Goal: Transaction & Acquisition: Download file/media

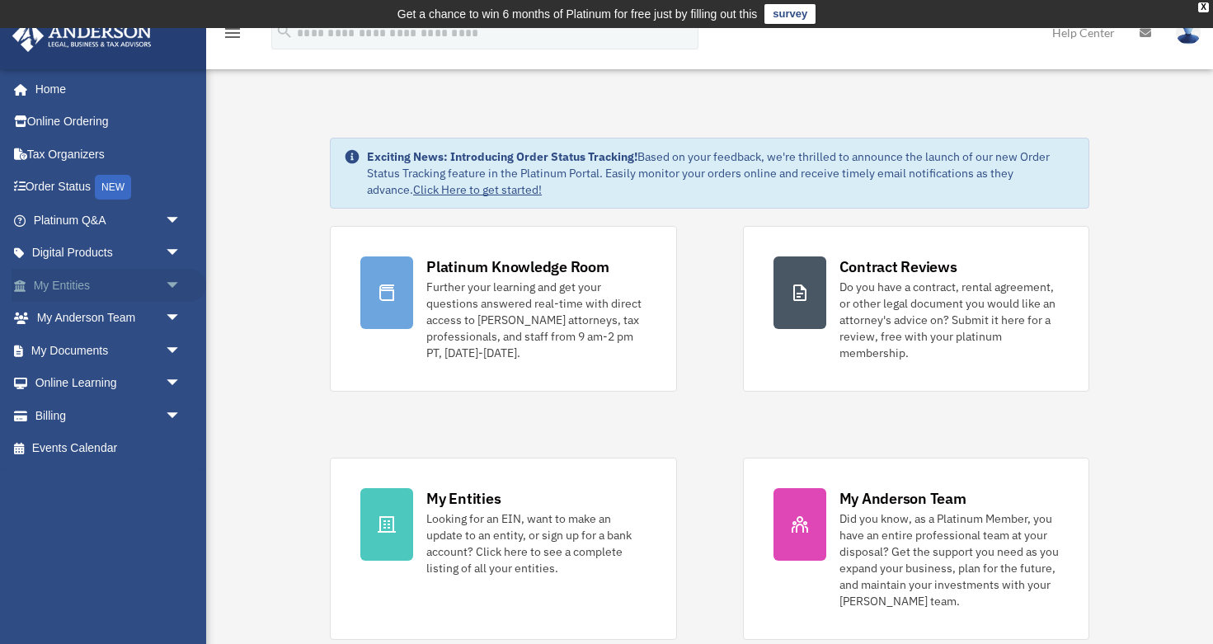
click at [45, 278] on link "My Entities arrow_drop_down" at bounding box center [109, 285] width 195 height 33
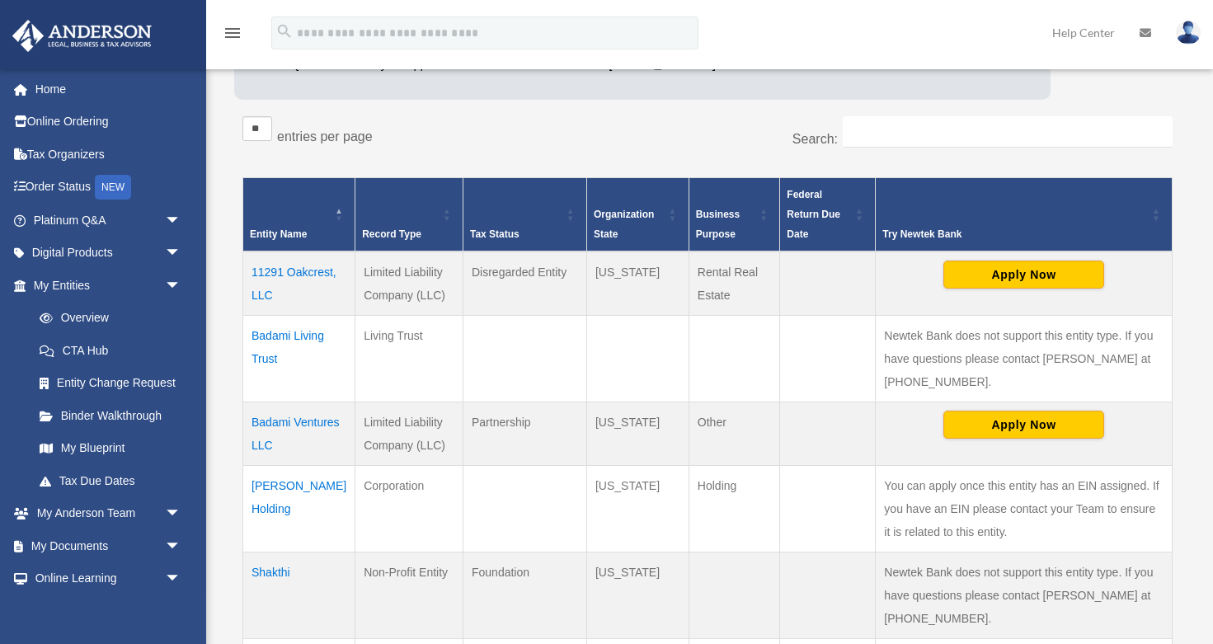
scroll to position [266, 0]
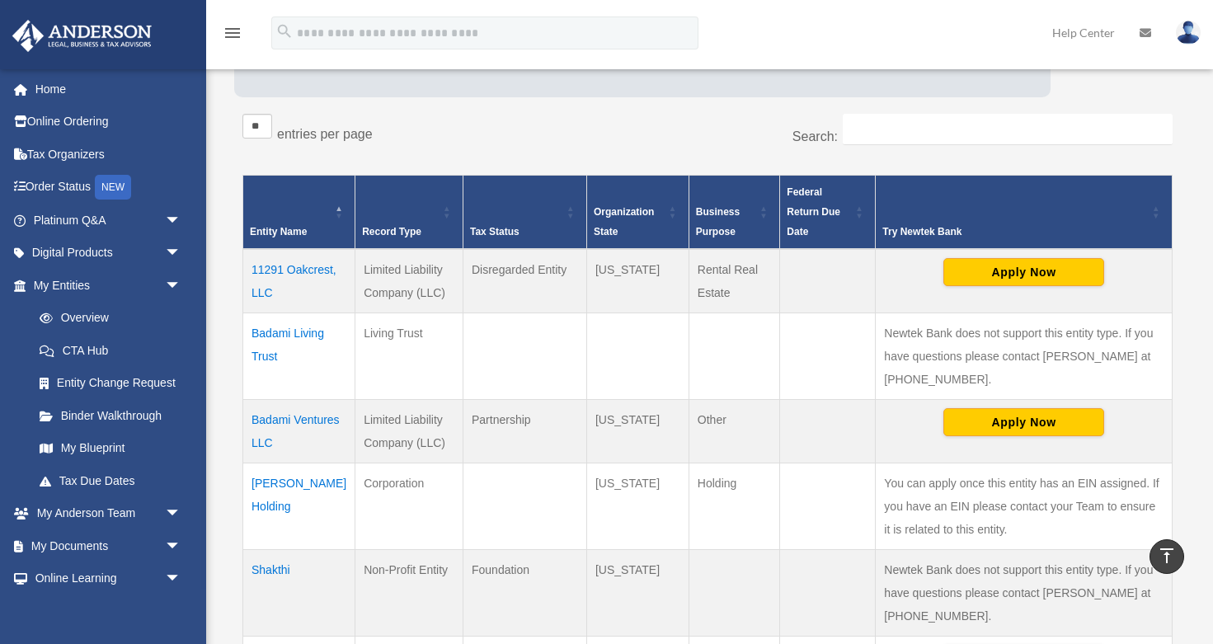
click at [274, 549] on td "Shakthi" at bounding box center [299, 592] width 112 height 87
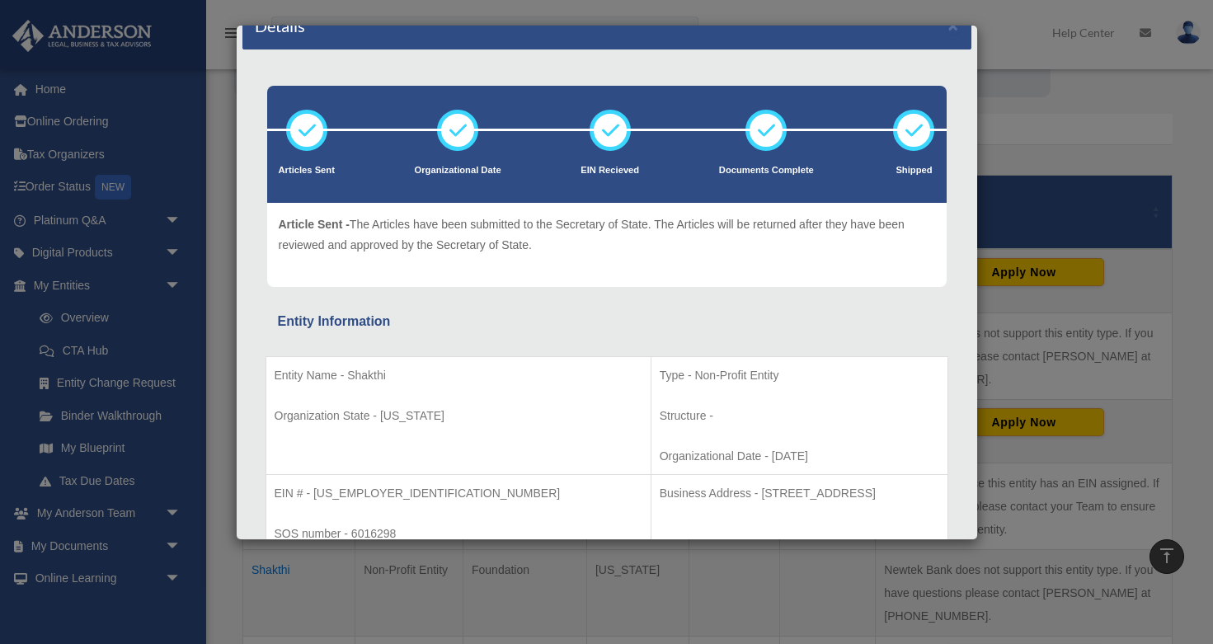
scroll to position [28, 0]
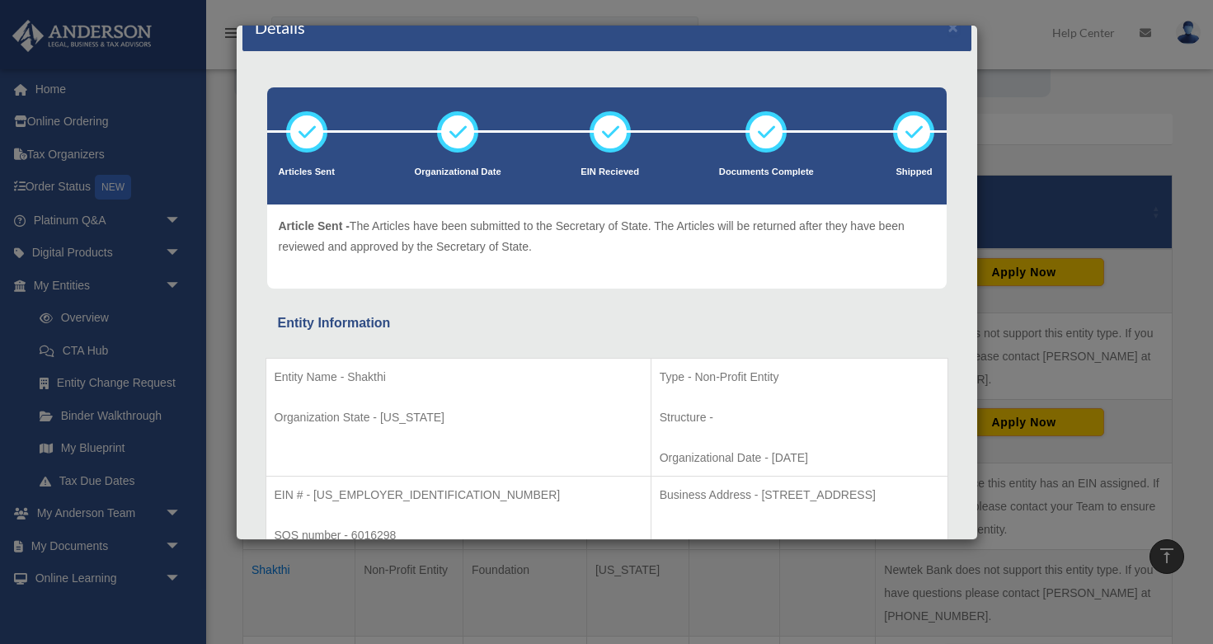
click at [123, 413] on div "Details × Articles Sent Organizational Date" at bounding box center [606, 322] width 1213 height 644
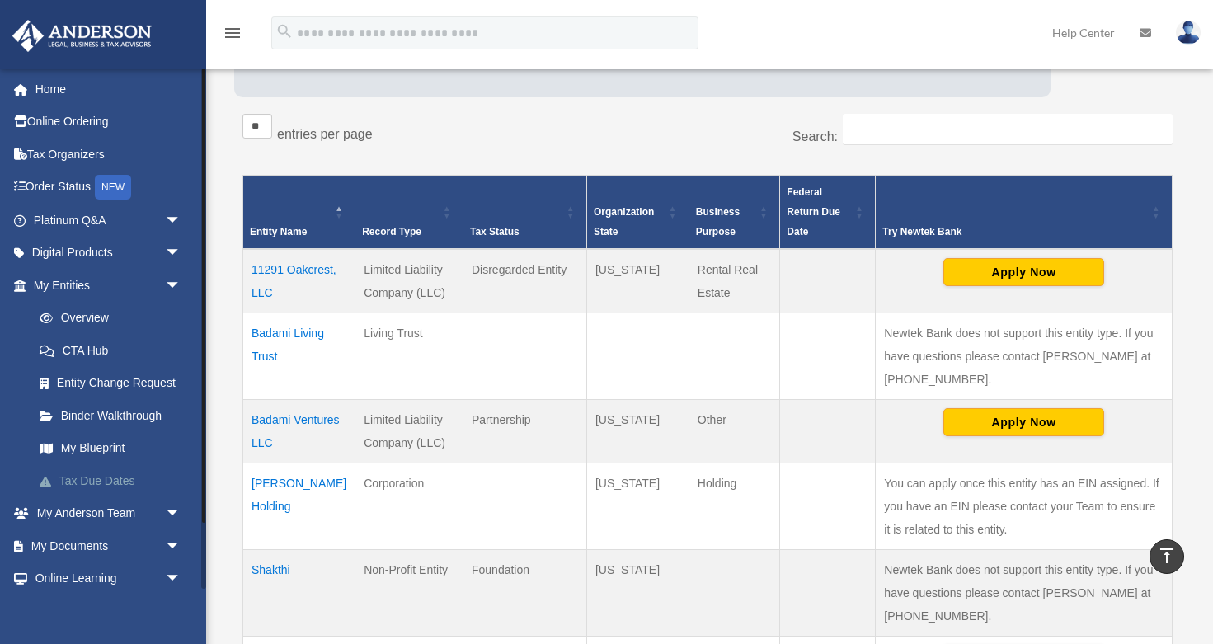
click at [98, 478] on link "Tax Due Dates" at bounding box center [114, 480] width 183 height 33
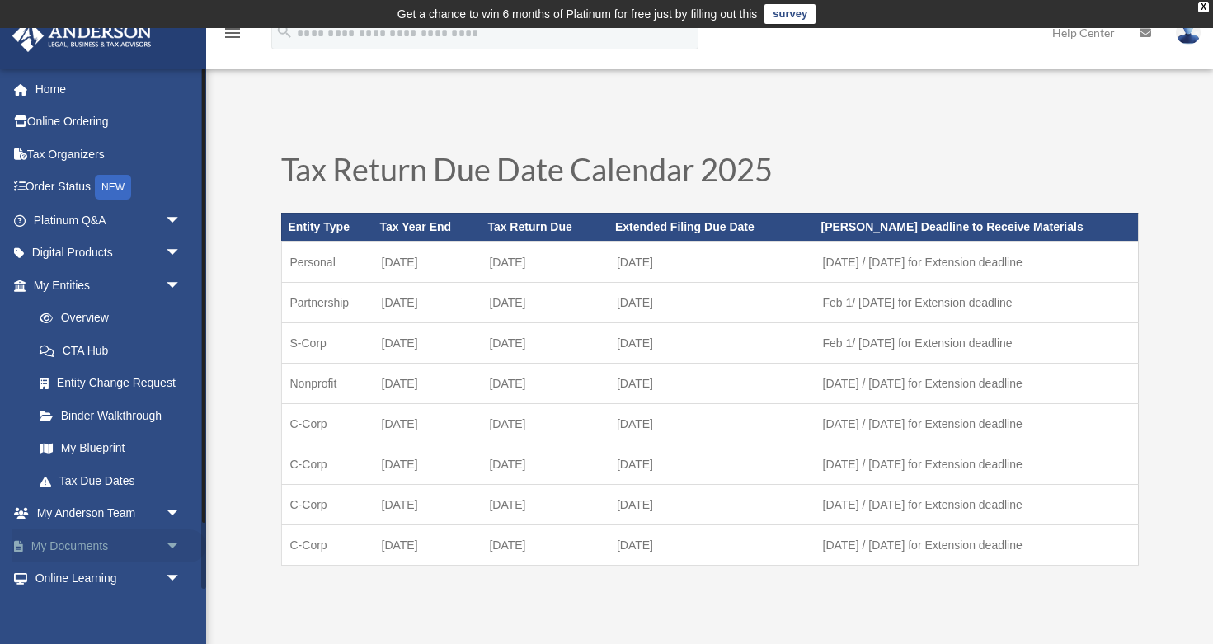
click at [92, 552] on link "My Documents arrow_drop_down" at bounding box center [109, 545] width 195 height 33
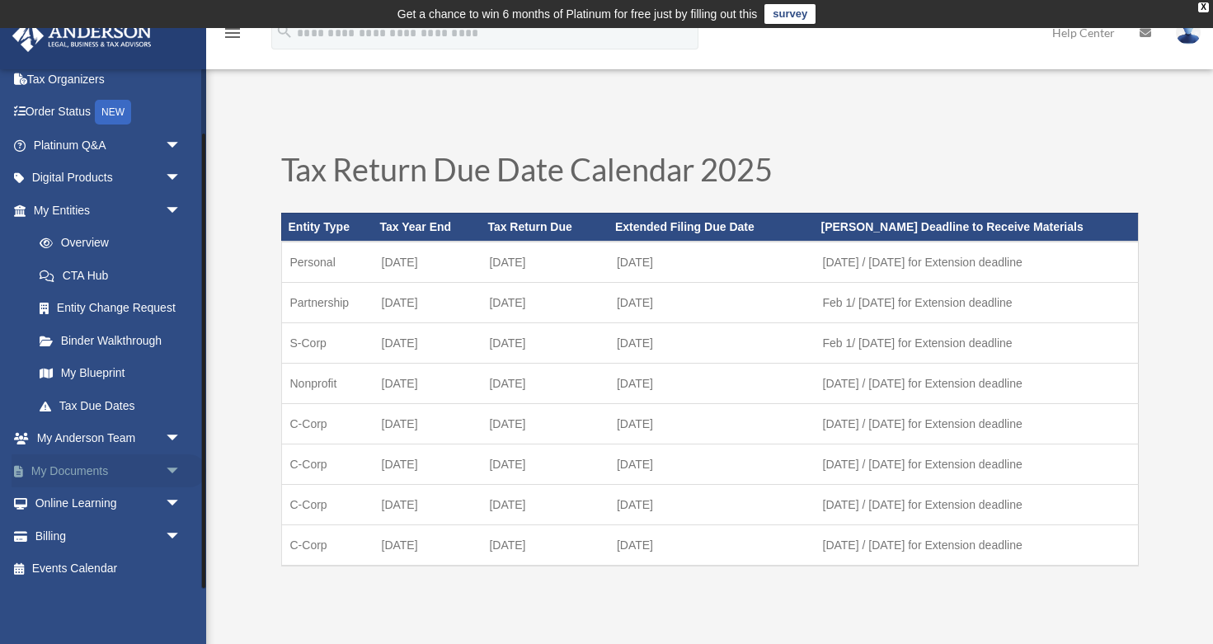
scroll to position [74, 0]
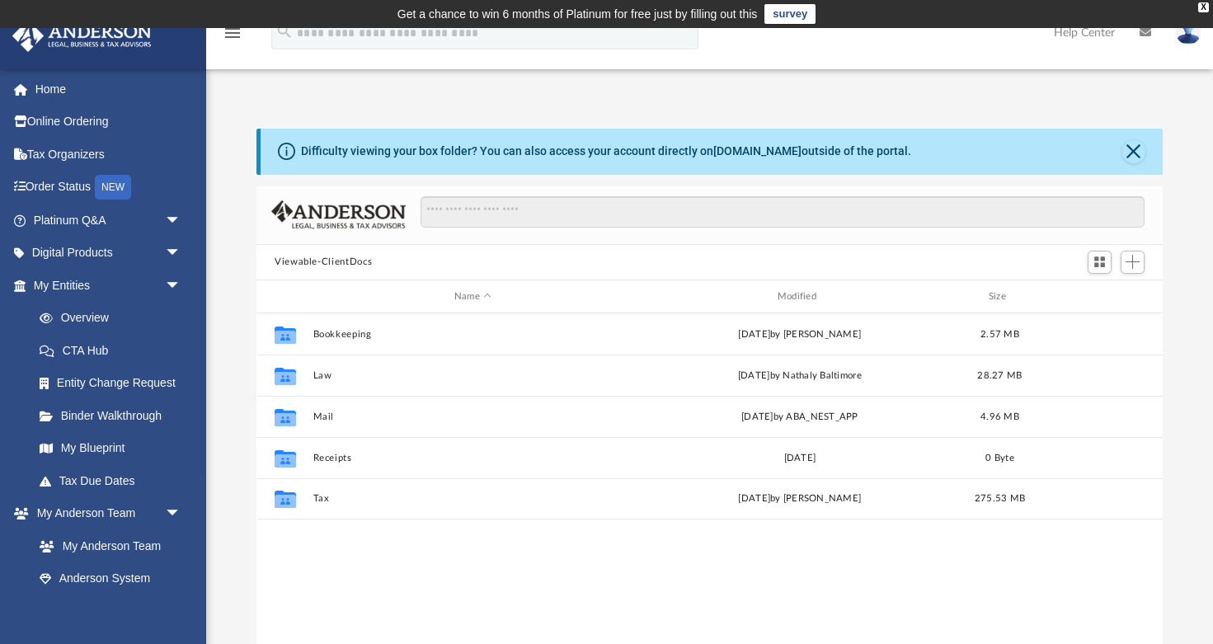
scroll to position [374, 906]
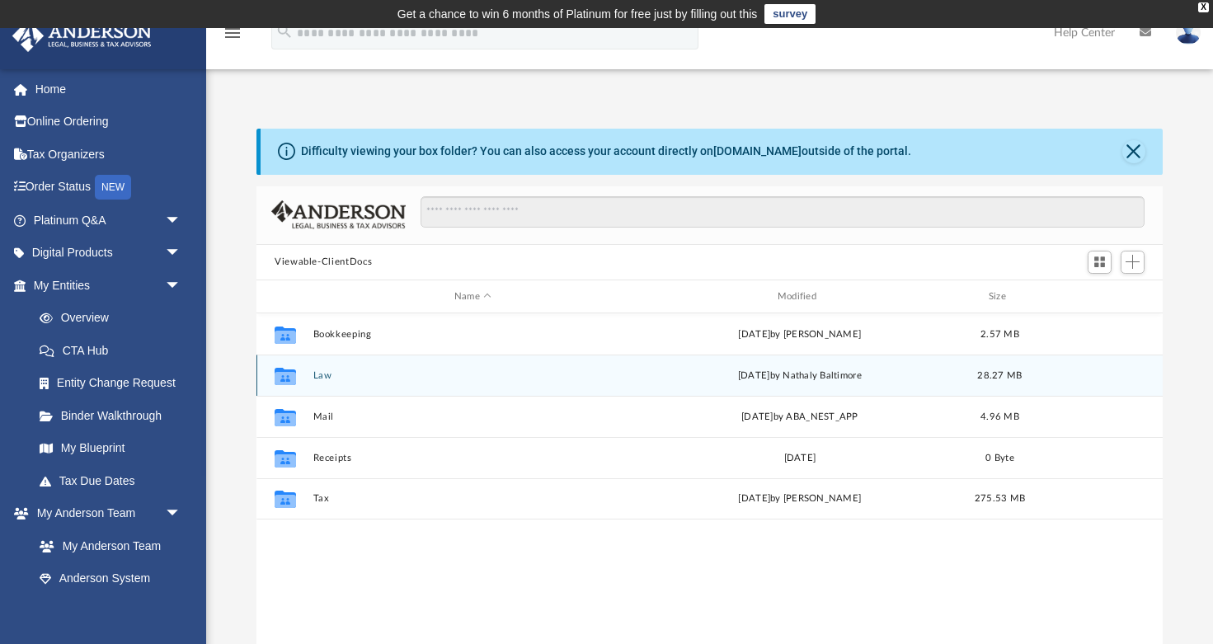
click at [325, 377] on button "Law" at bounding box center [473, 375] width 320 height 11
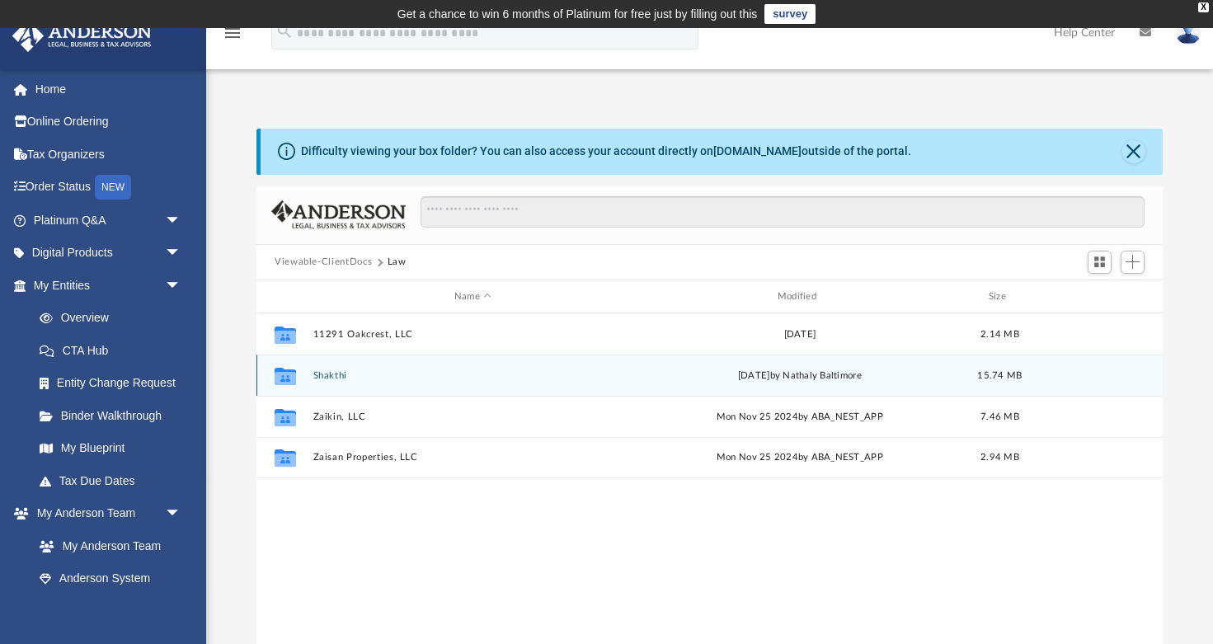
click at [325, 377] on button "Shakthi" at bounding box center [473, 375] width 320 height 11
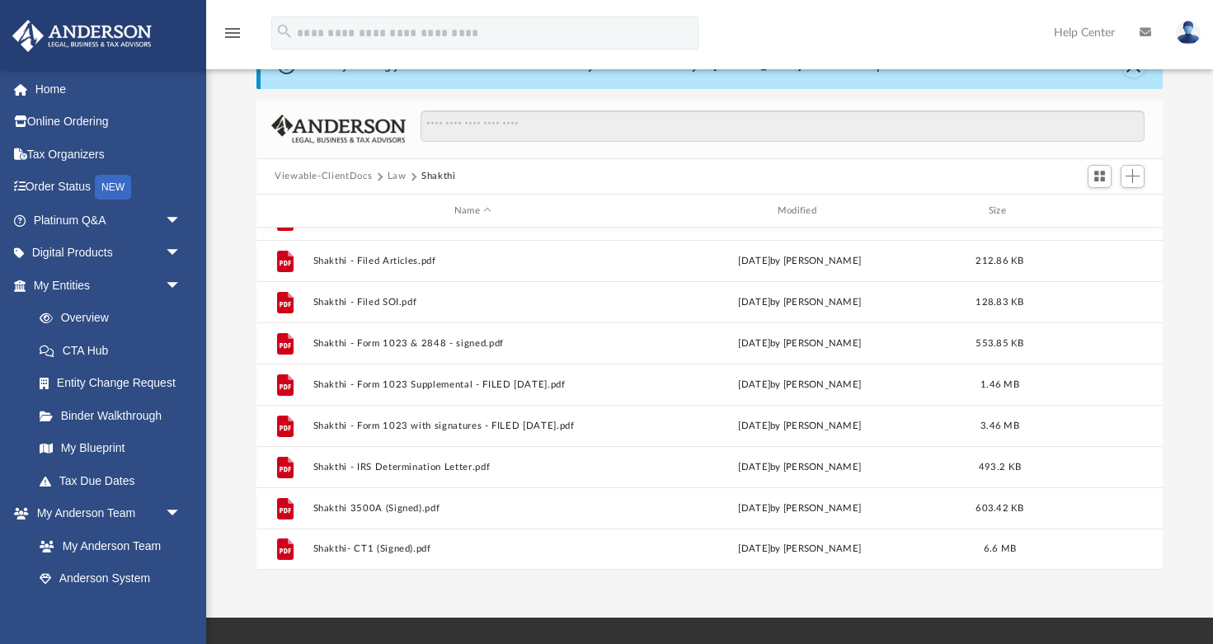
scroll to position [109, 0]
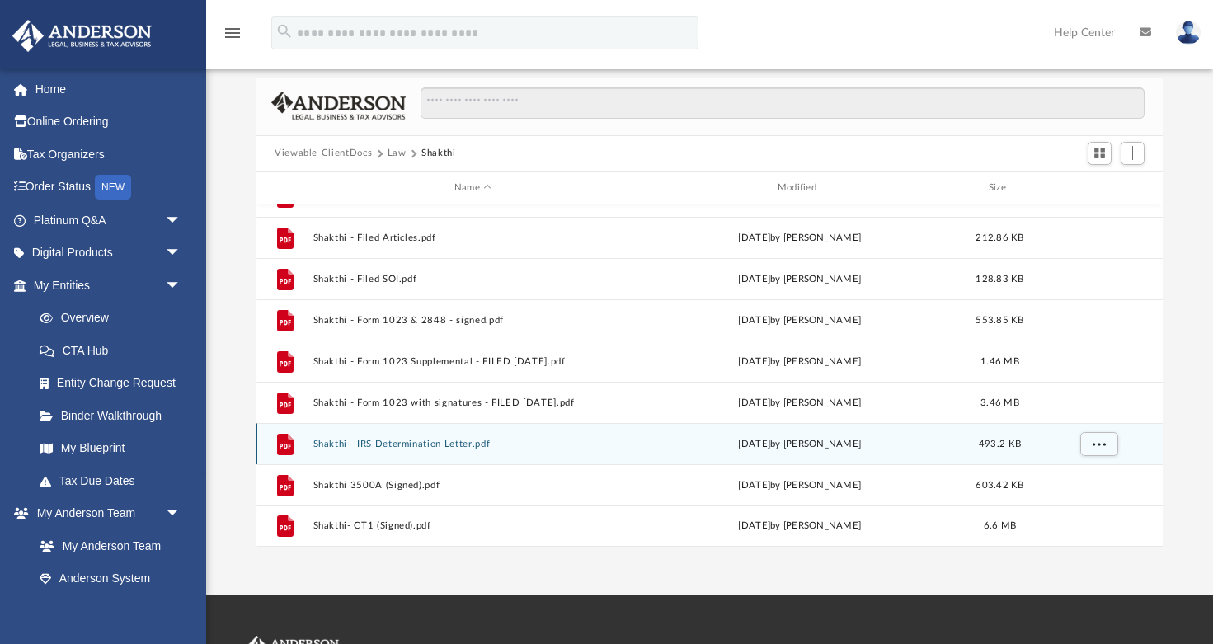
click at [368, 446] on button "Shakthi - IRS Determination Letter.pdf" at bounding box center [473, 444] width 320 height 11
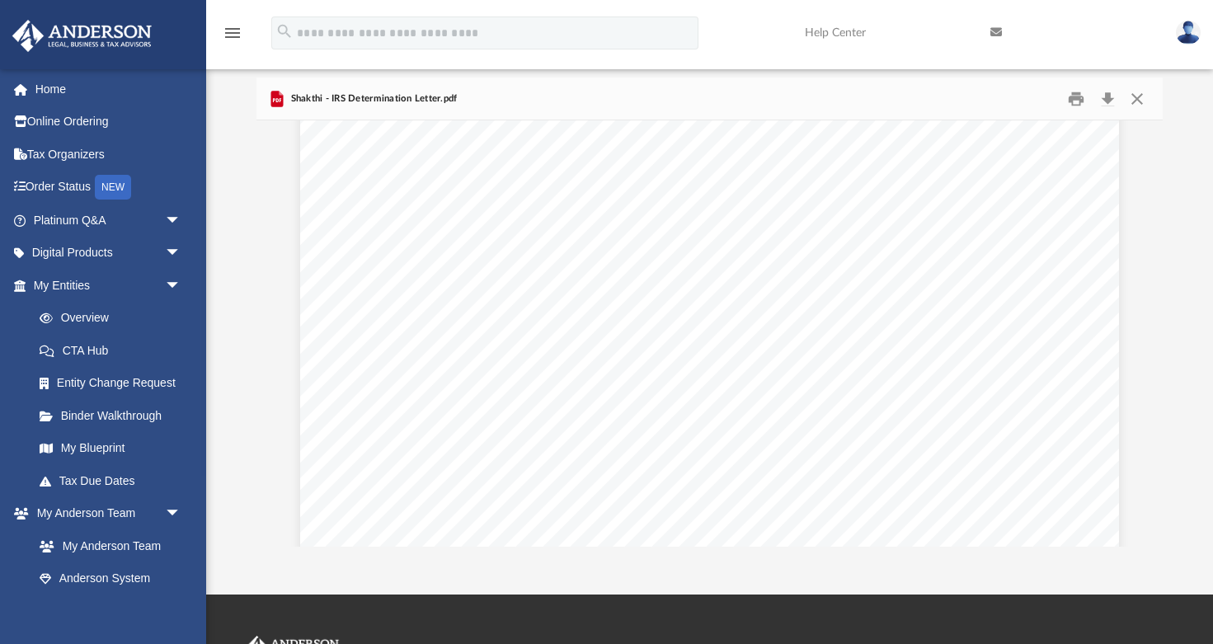
scroll to position [0, 0]
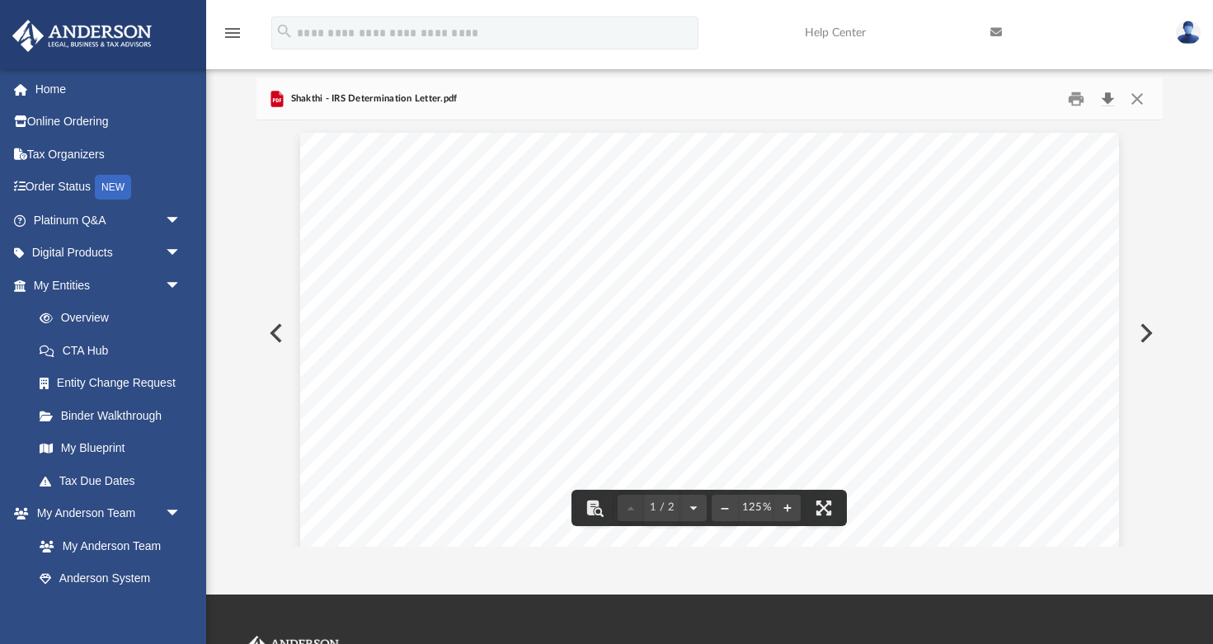
click at [1107, 96] on button "Download" at bounding box center [1108, 99] width 30 height 26
